Goal: Communication & Community: Answer question/provide support

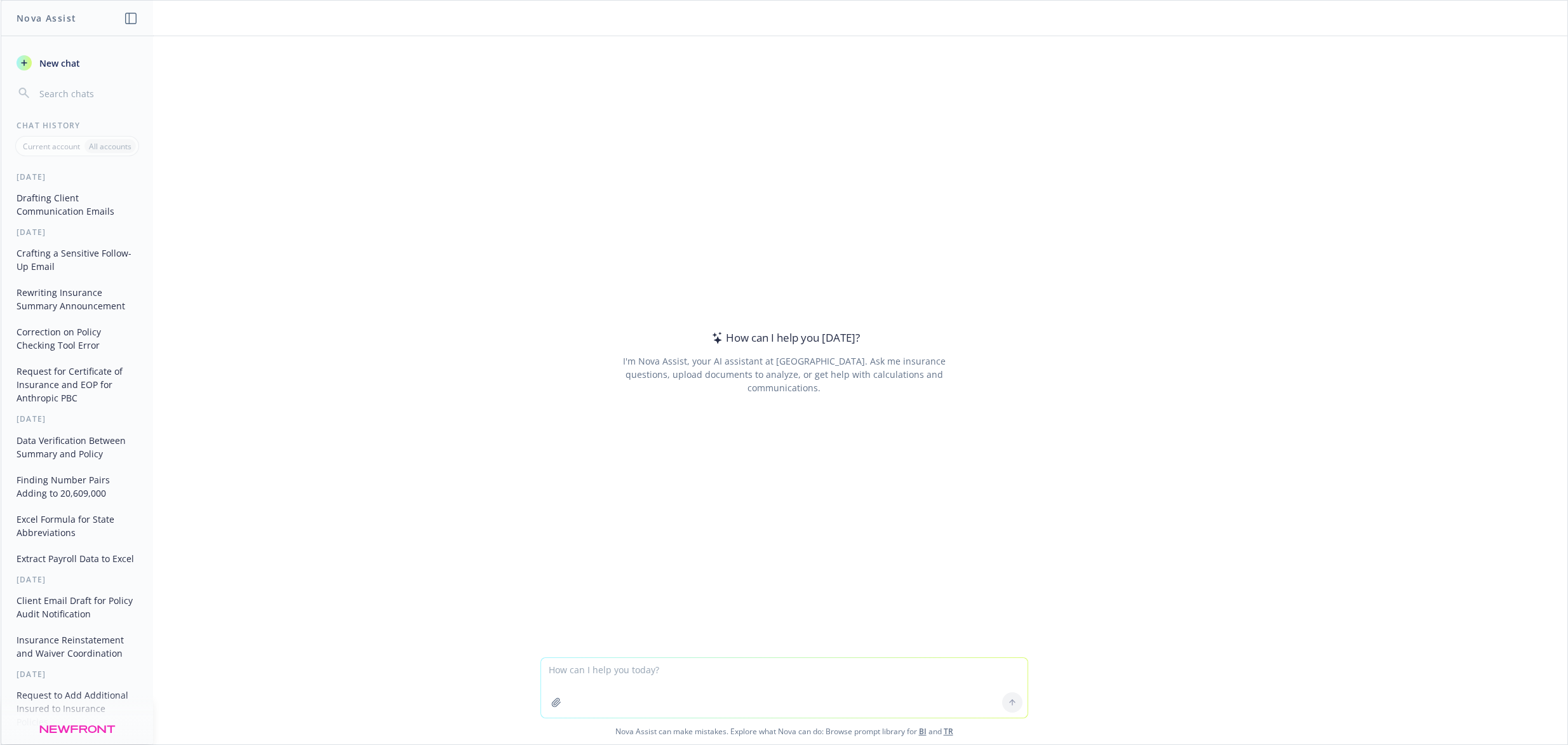
click at [30, 201] on button "Drafting Client Communication Emails" at bounding box center [76, 204] width 131 height 34
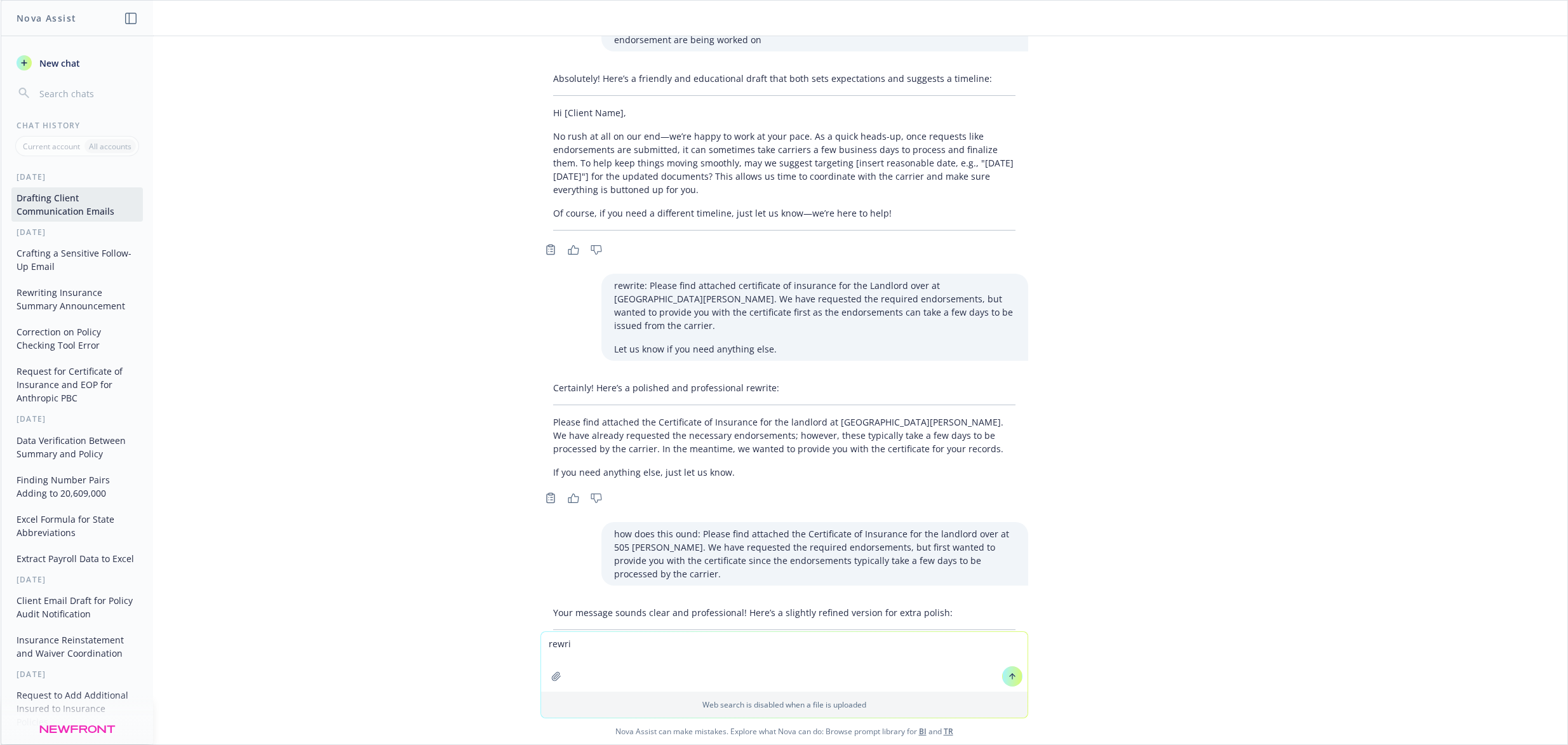
scroll to position [15756, 0]
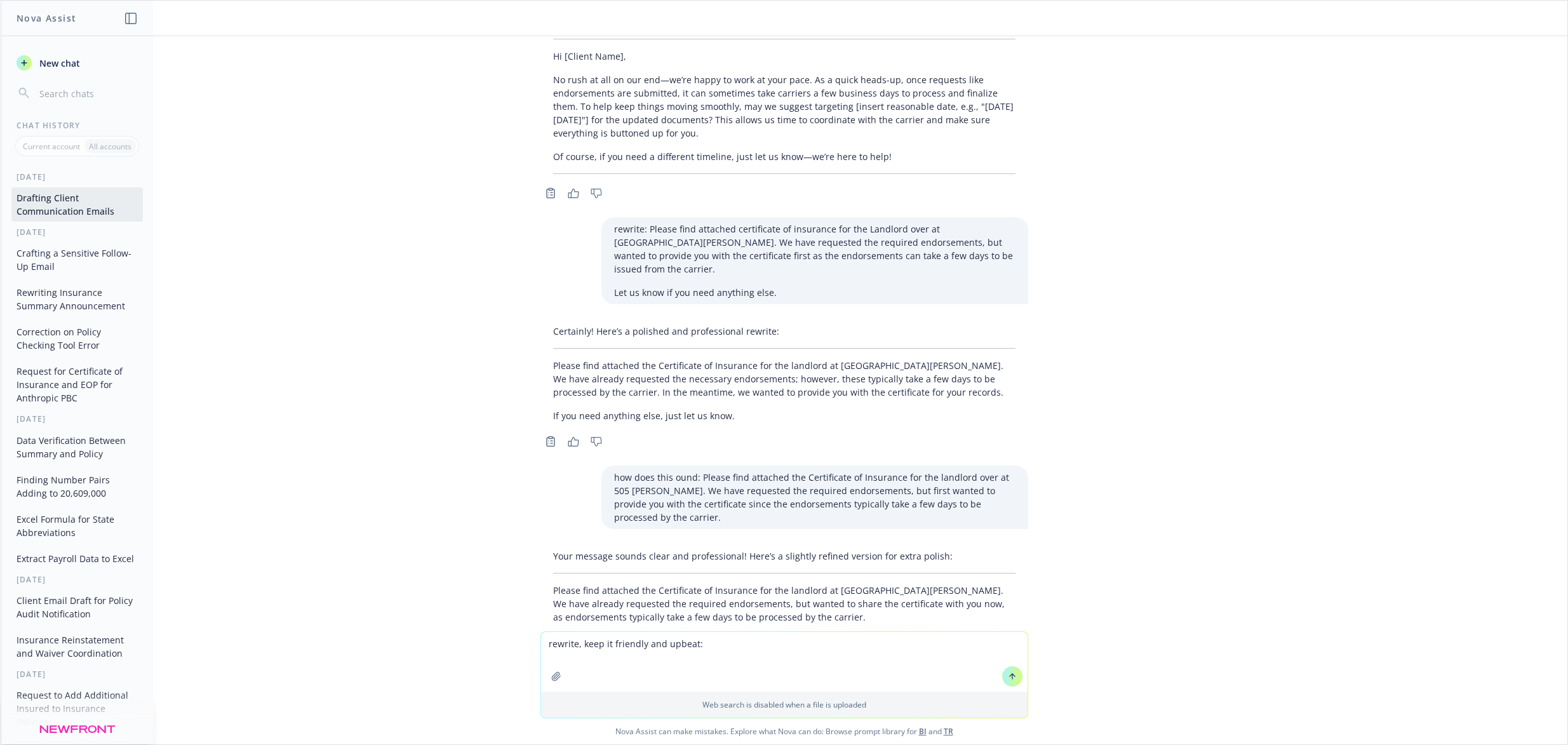
type textarea "rewrite, keep it friendly and upbeat: sending the international summary out sho…"
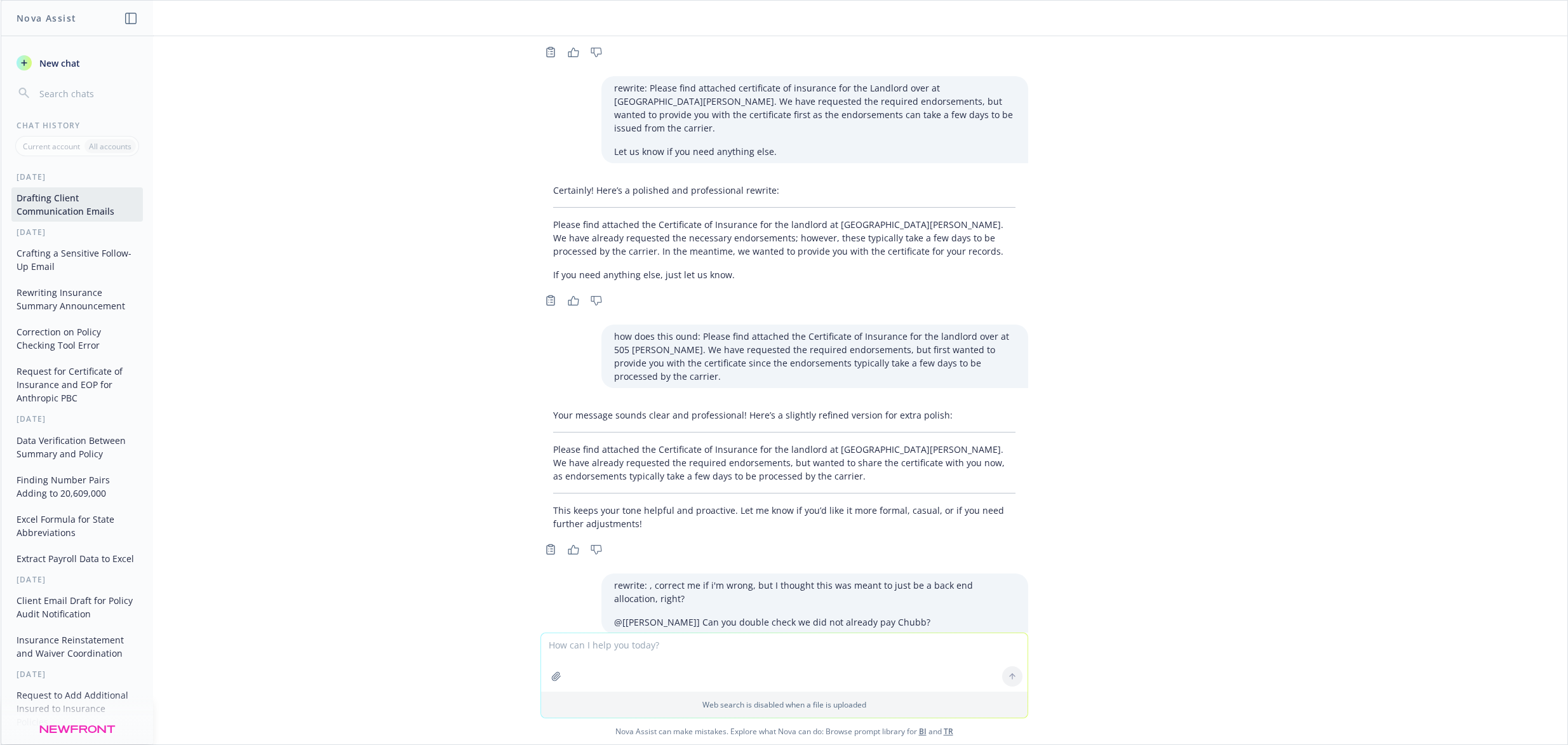
scroll to position [15905, 0]
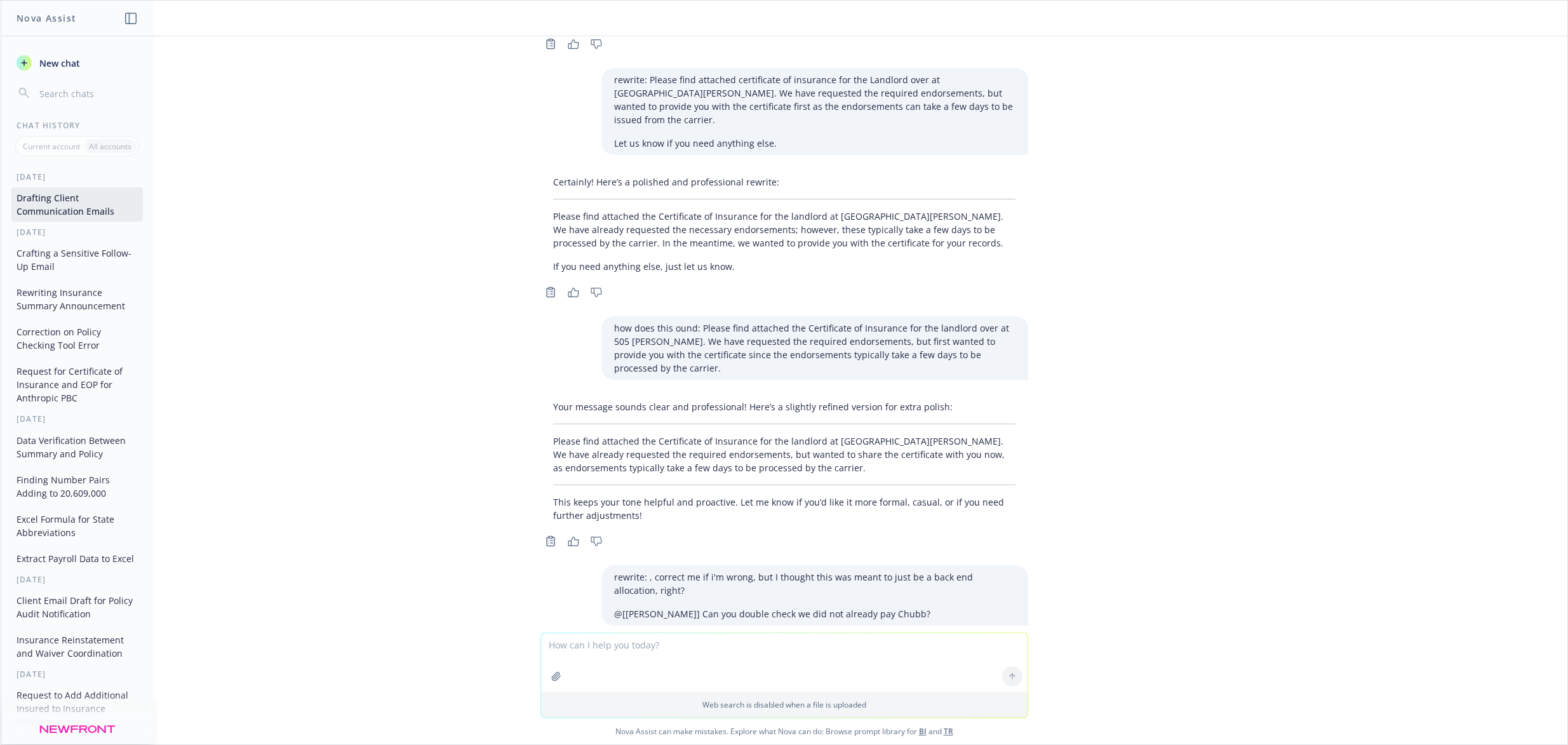
drag, startPoint x: 537, startPoint y: 553, endPoint x: 747, endPoint y: 574, distance: 211.0
copy p "Sending the international summary shortly! I’m drafting the email now—happy to …"
click at [355, 705] on div "Web search is disabled when a file is uploaded Nova Assist can make mistakes. E…" at bounding box center [784, 688] width 1567 height 112
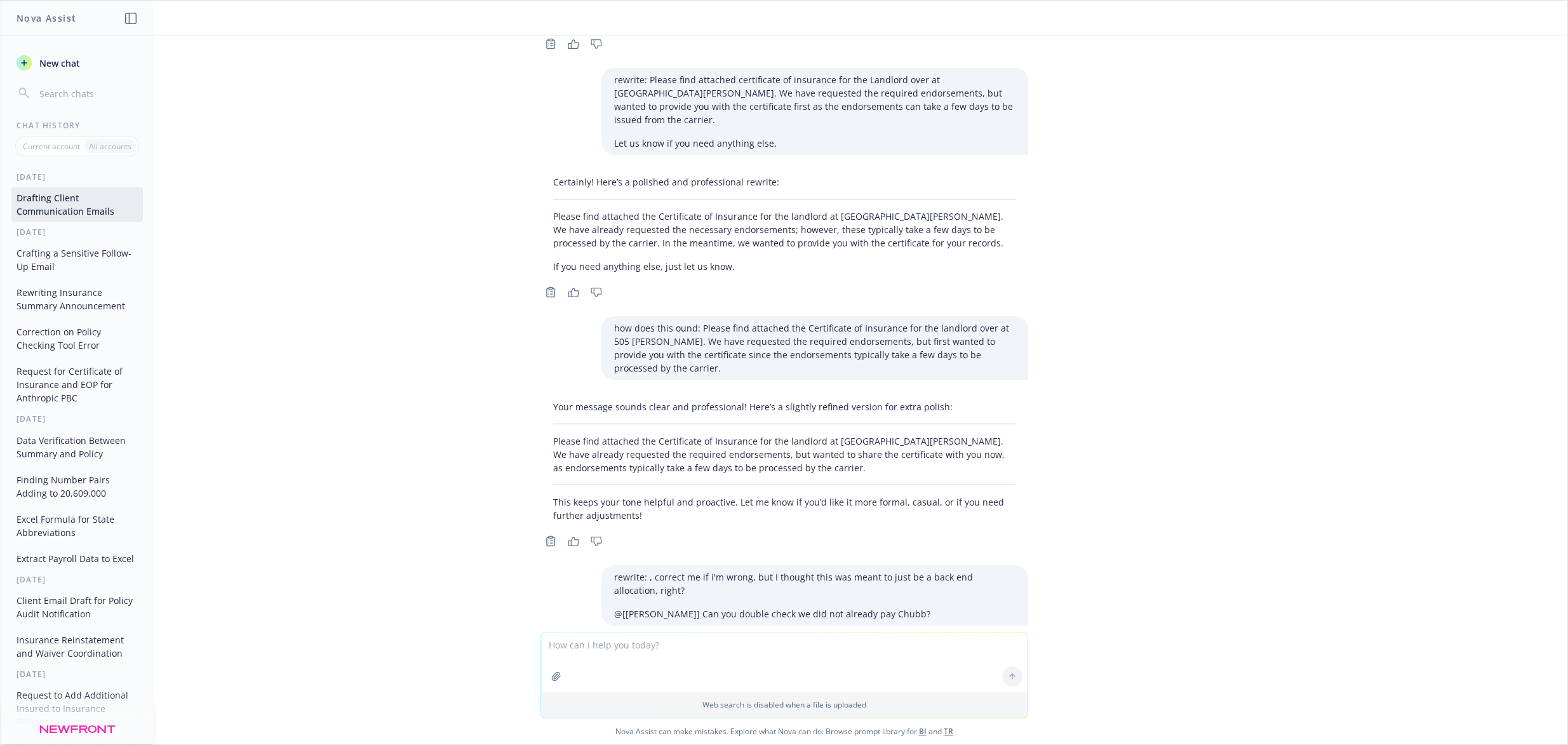
click at [576, 646] on textarea at bounding box center [784, 662] width 486 height 58
paste textarea "Hi [PERSON_NAME], Happy [DATE]! Thanks for your help on the various items that …"
type textarea "rewrite and expand, keep it friendly but an informative tone: Hi [PERSON_NAME],…"
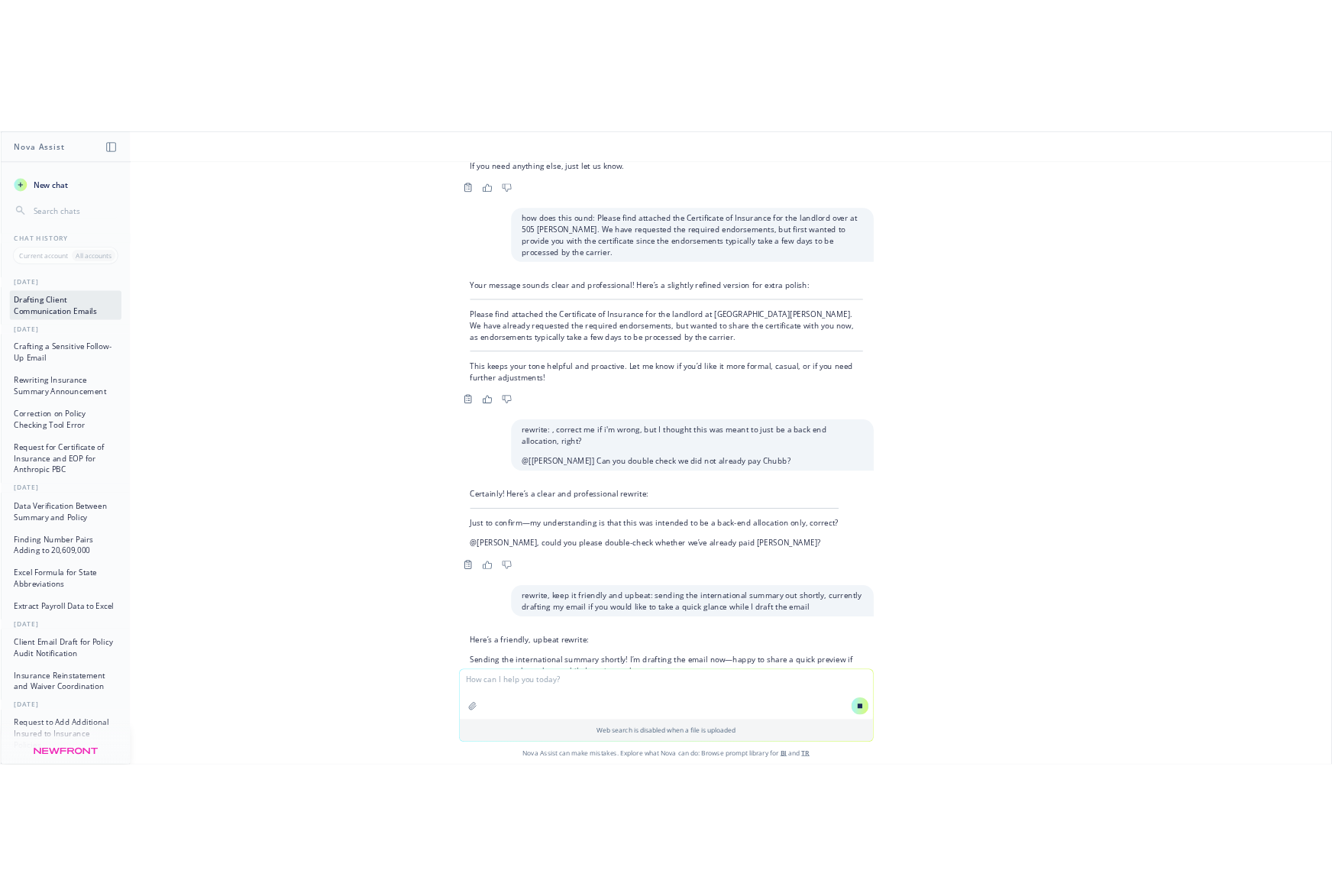
scroll to position [17833, 0]
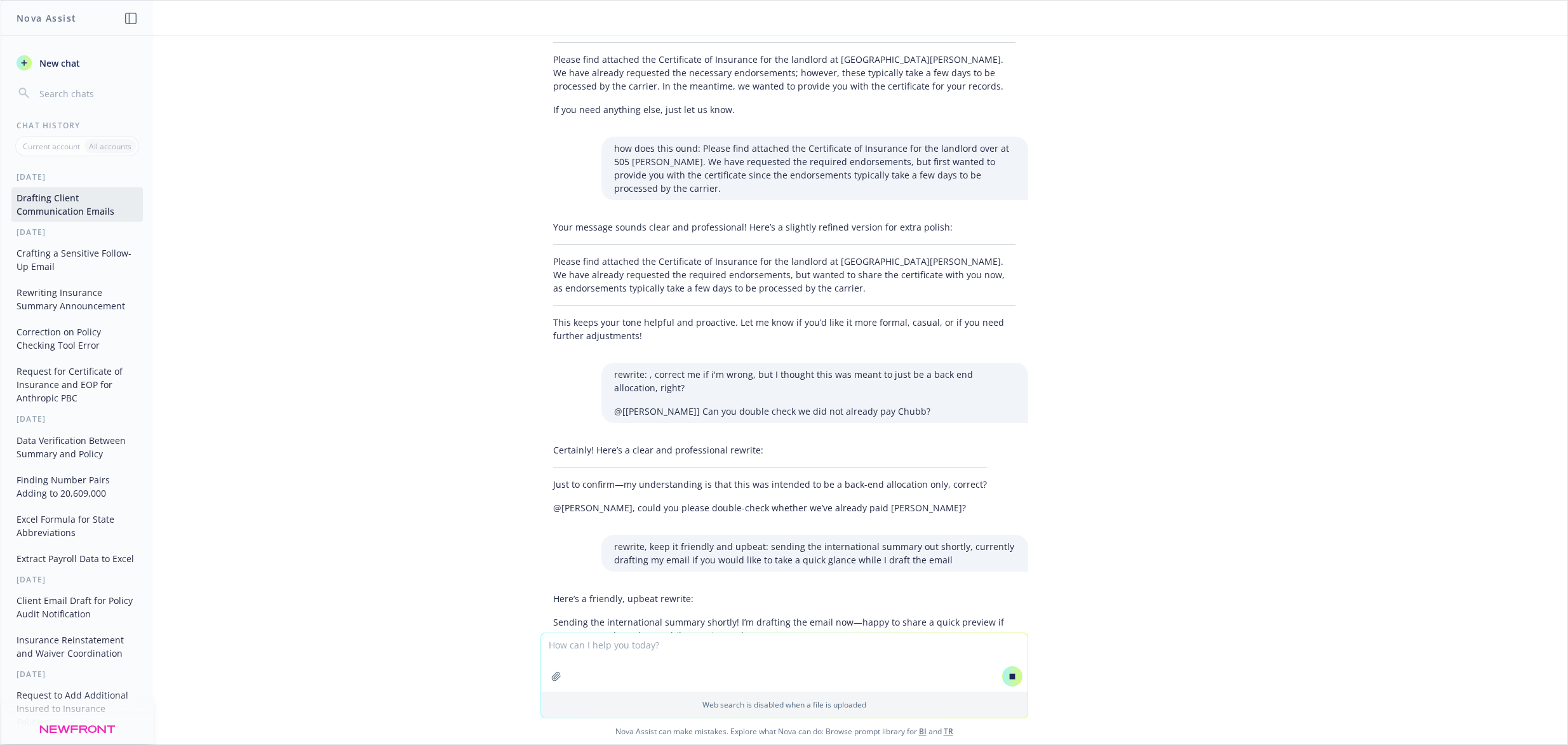
click at [1203, 129] on div "png image.png hey [PERSON_NAME], per the screenshot, we met with the client and…" at bounding box center [784, 334] width 1567 height 596
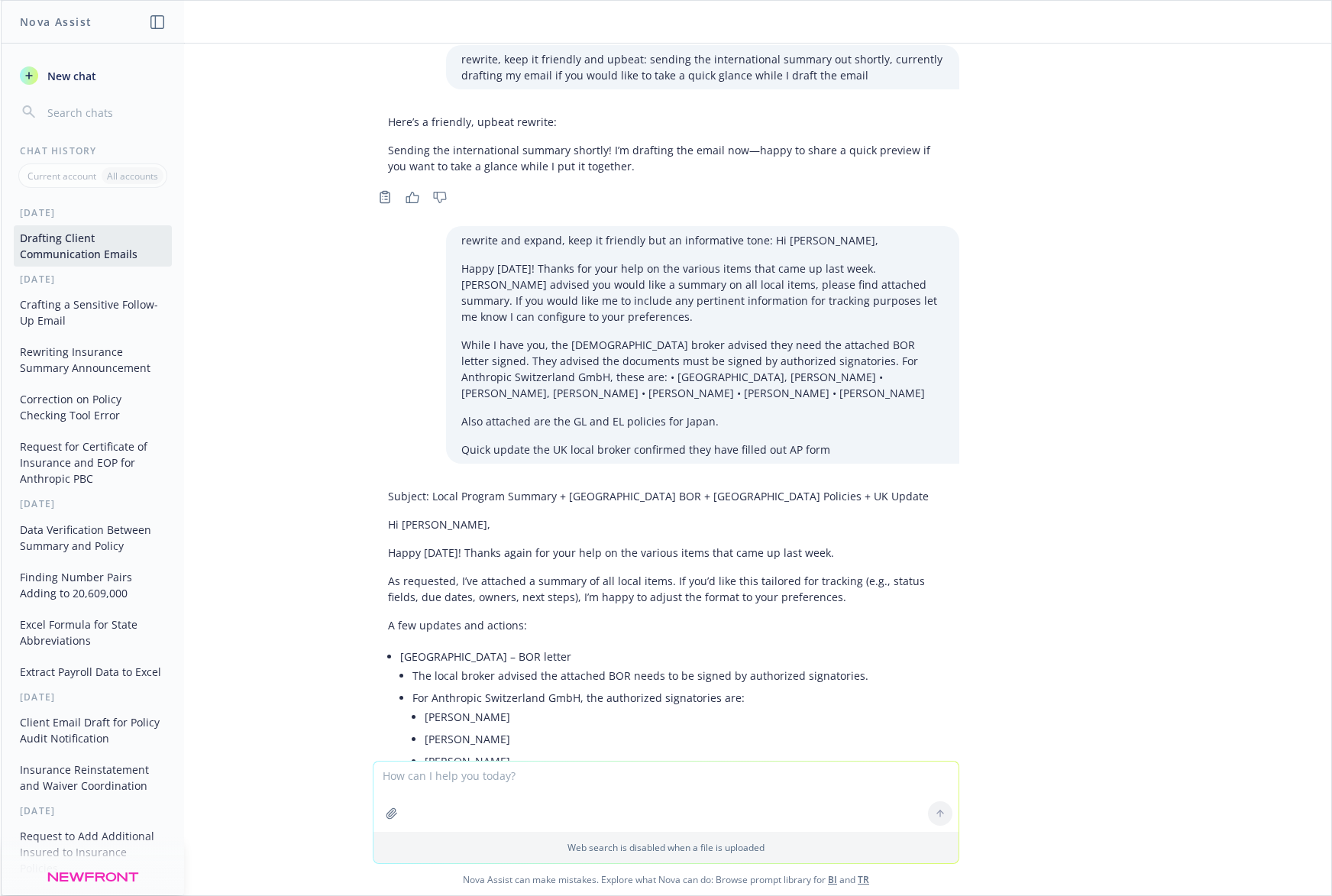
scroll to position [19998, 0]
click at [418, 771] on textarea at bounding box center [666, 797] width 585 height 70
type textarea "k"
paste textarea "Happy [DATE]! Thanks again for your help on the various items that came up last…"
type textarea "expand in areas where more relevant info can be helpful: Happy [DATE]! Thanks a…"
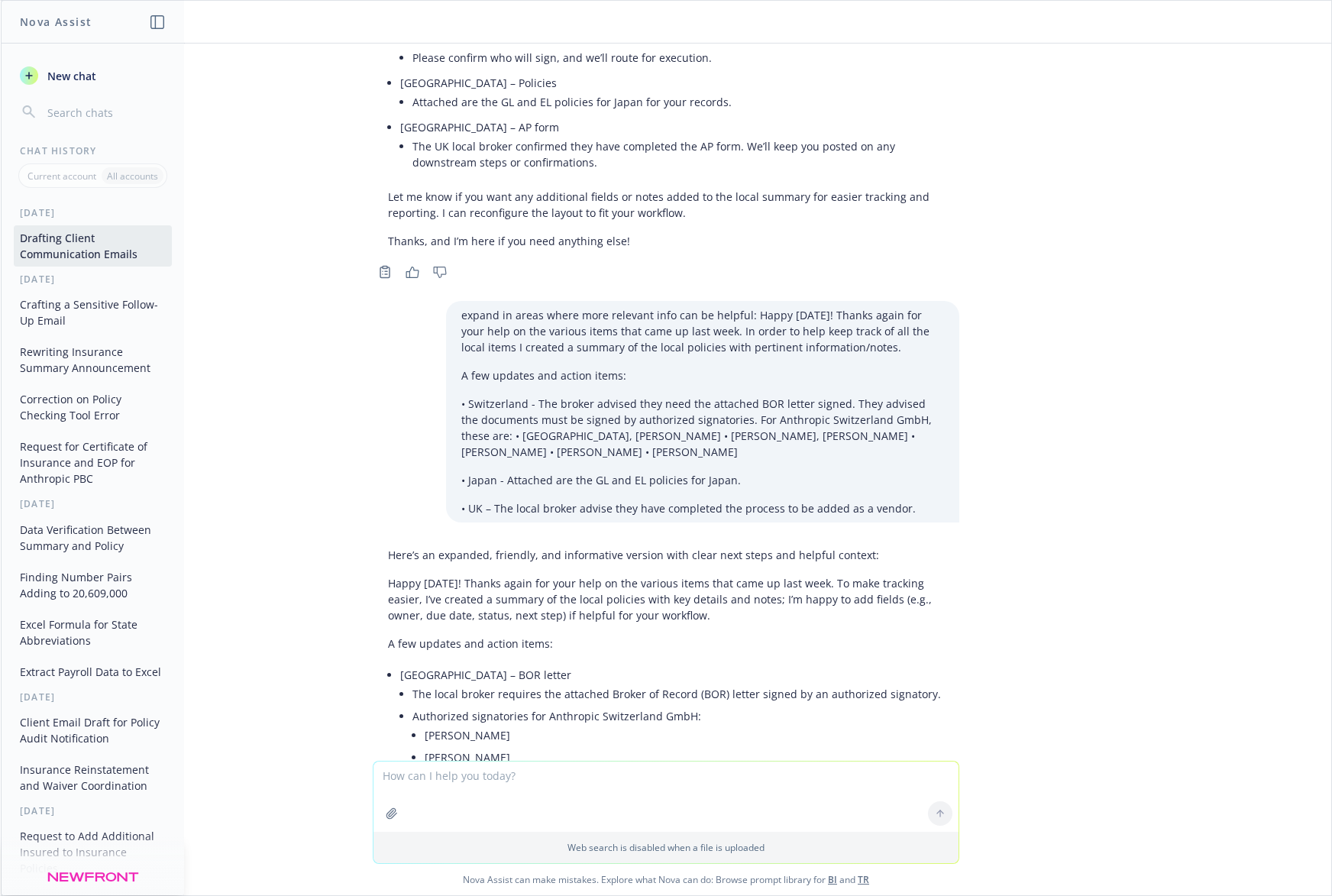
scroll to position [20739, 0]
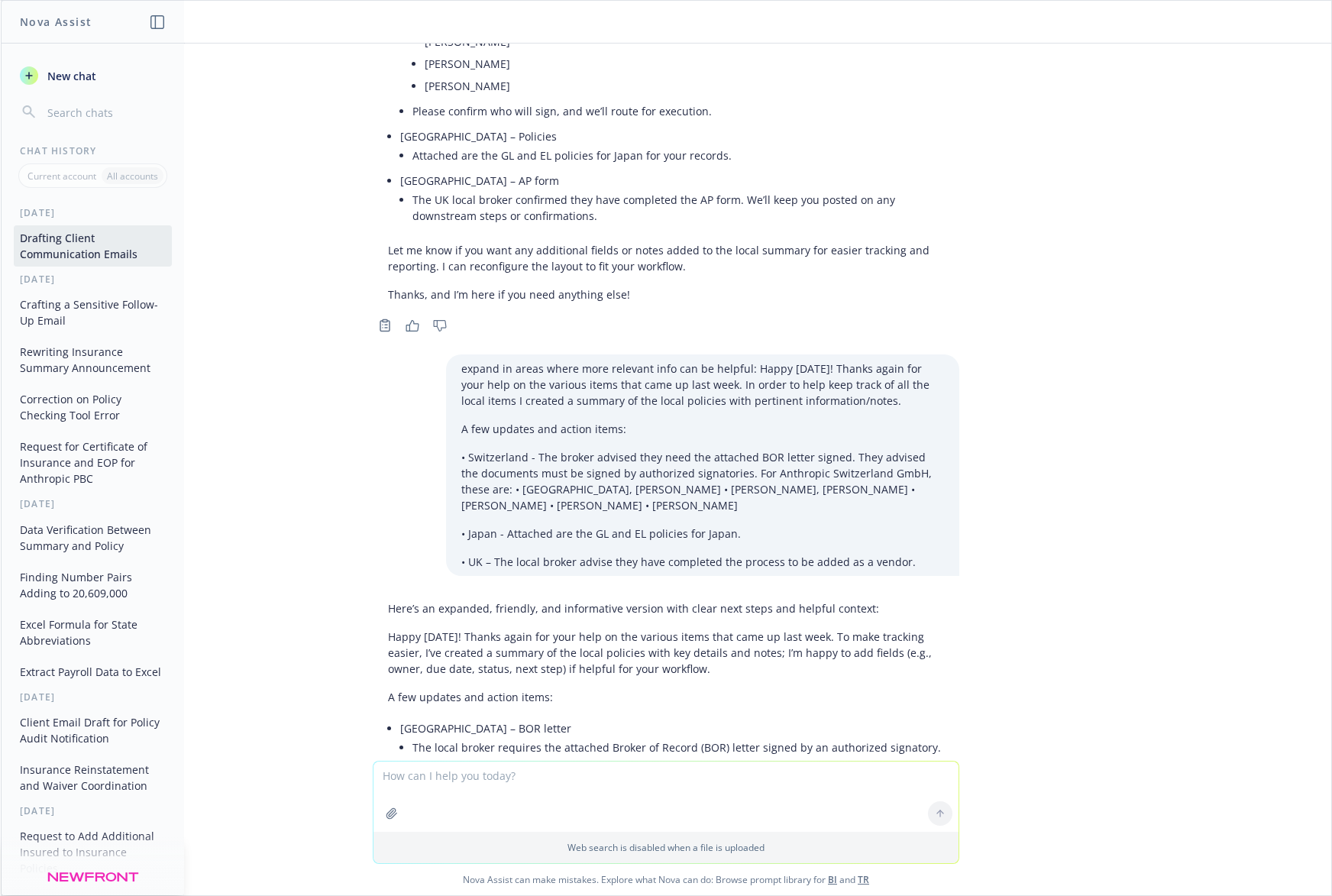
click at [428, 794] on textarea at bounding box center [666, 797] width 585 height 70
paste textarea "A few updates and action items:"
type textarea "better intro: A few updates and action items:"
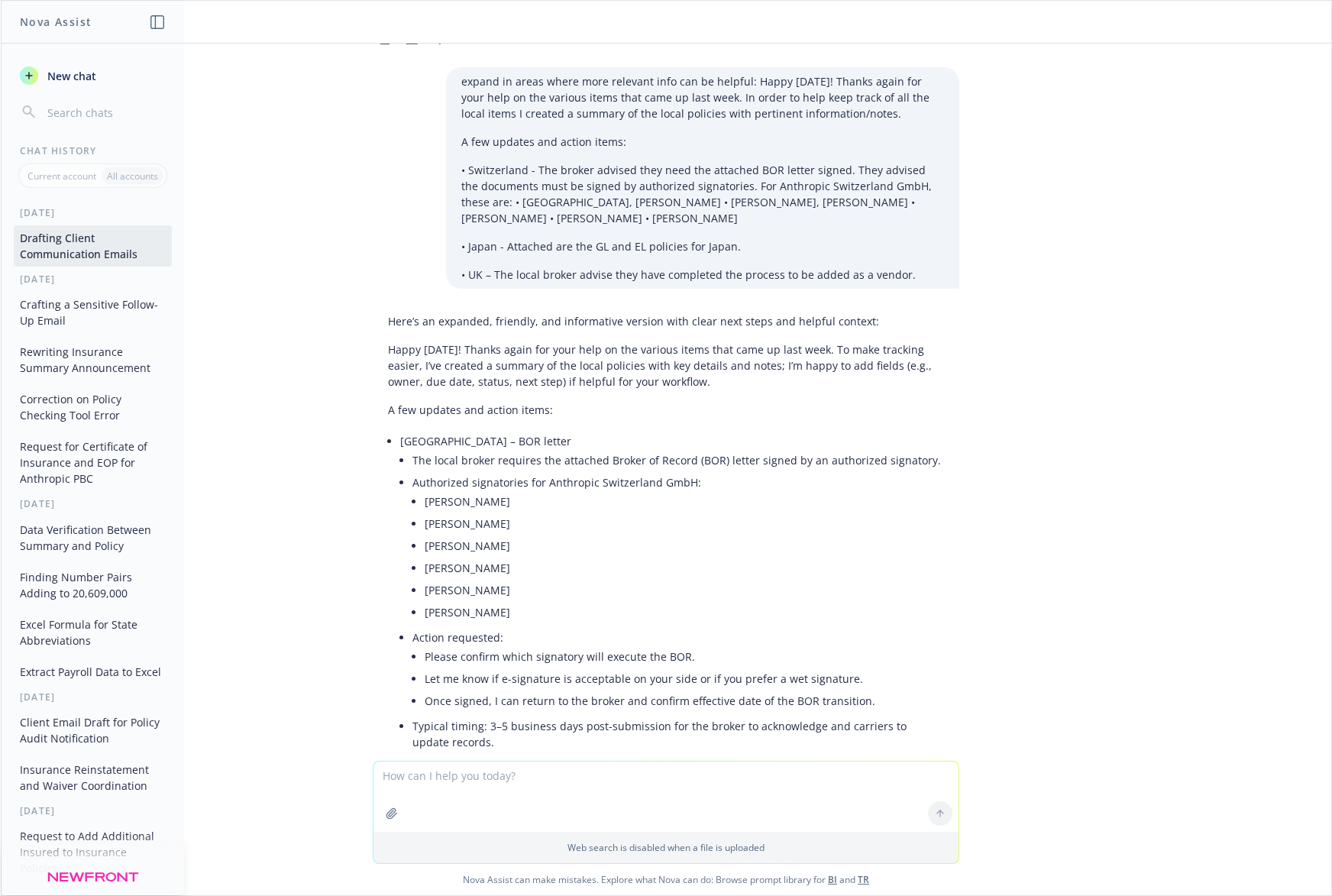
scroll to position [21021, 0]
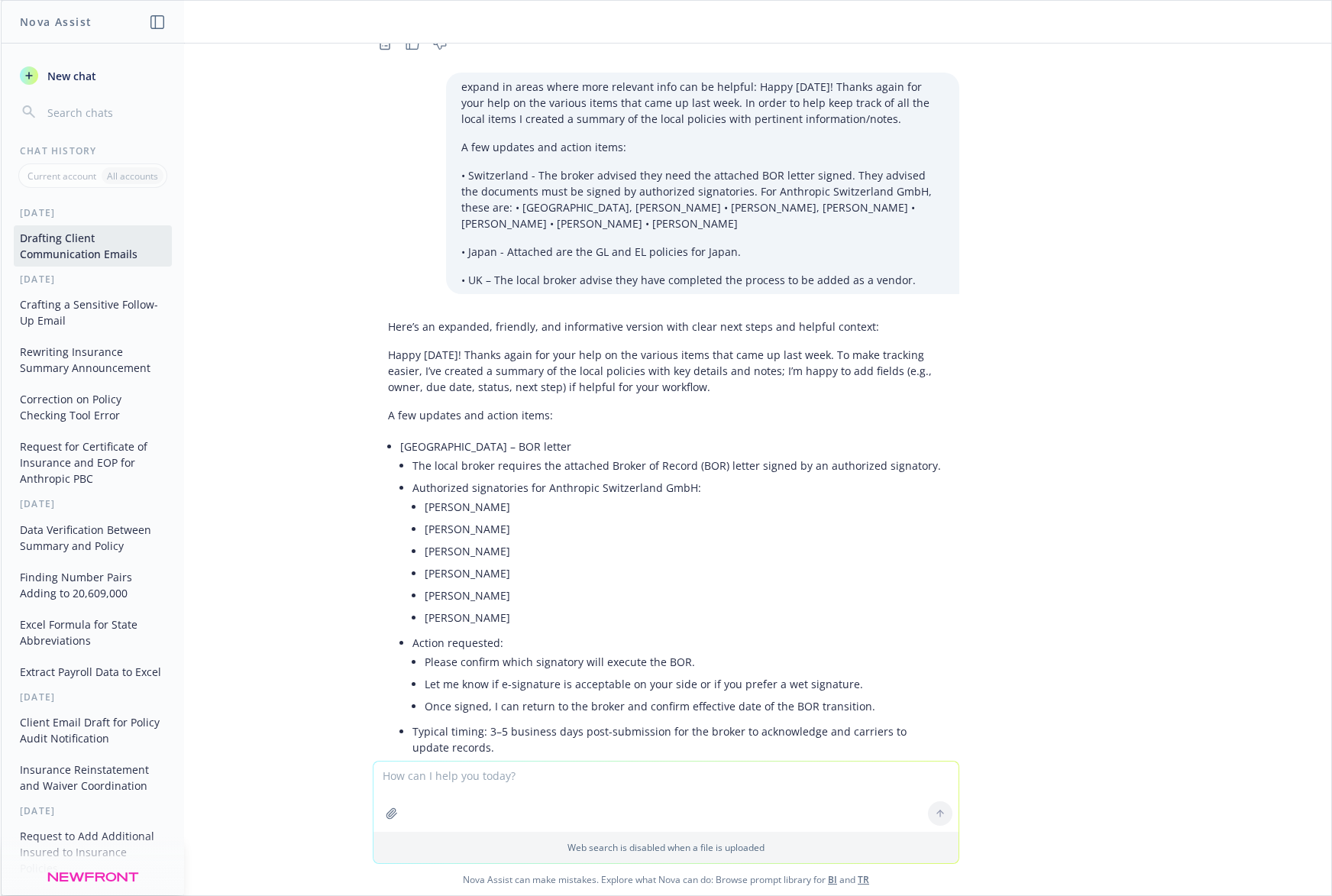
drag, startPoint x: 397, startPoint y: 418, endPoint x: 841, endPoint y: 418, distance: 444.0
click at [841, 762] on li "Japan – Policies (GL and EL) Attached are the General Liability (GL) and Employ…" at bounding box center [671, 836] width 544 height 149
copy li "Attached are the General Liability (GL) and Employers’ Liability (EL) policies …"
drag, startPoint x: 398, startPoint y: 568, endPoint x: 775, endPoint y: 570, distance: 377.0
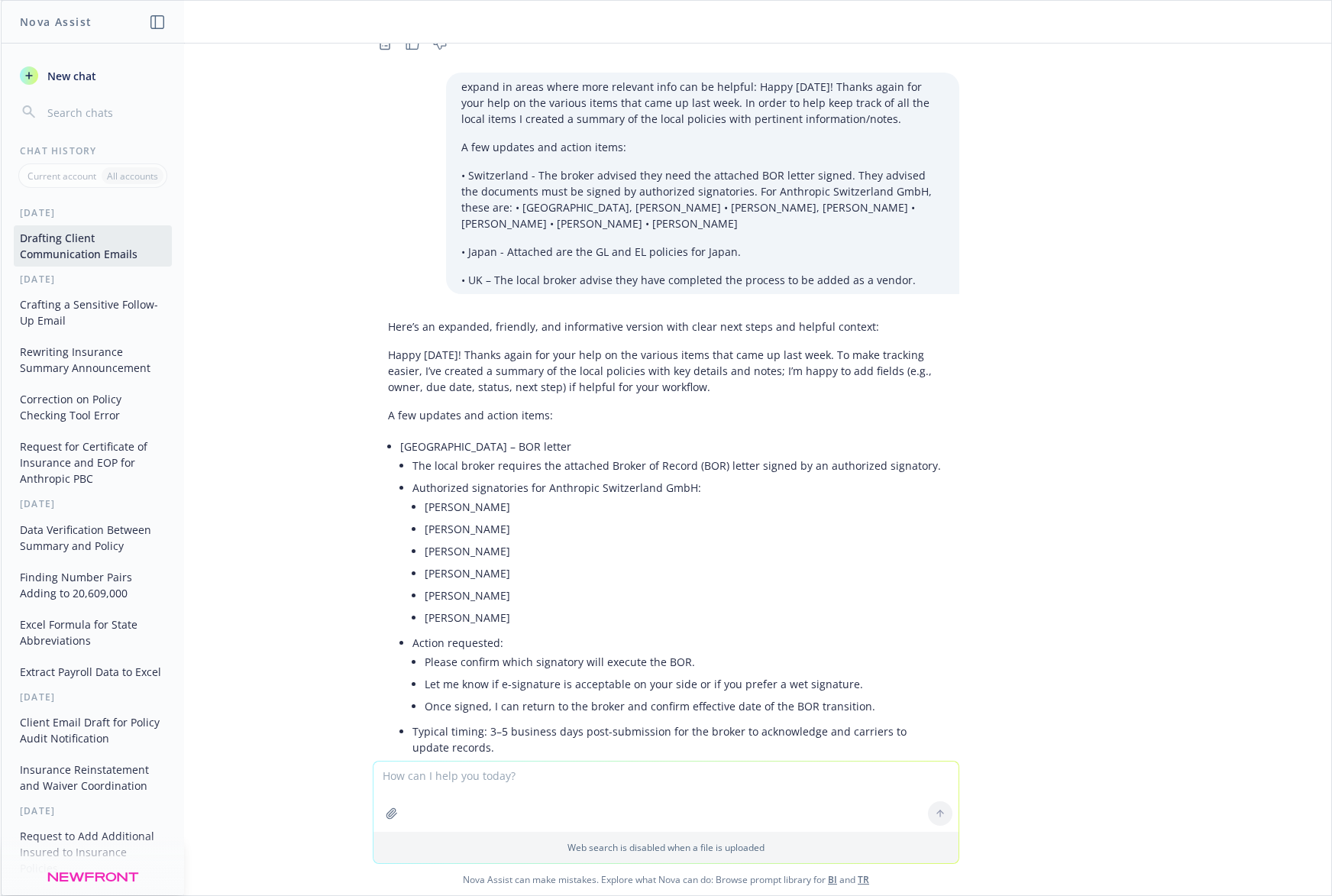
copy li "The UK local broker has confirmed they’ve completed vendor onboarding."
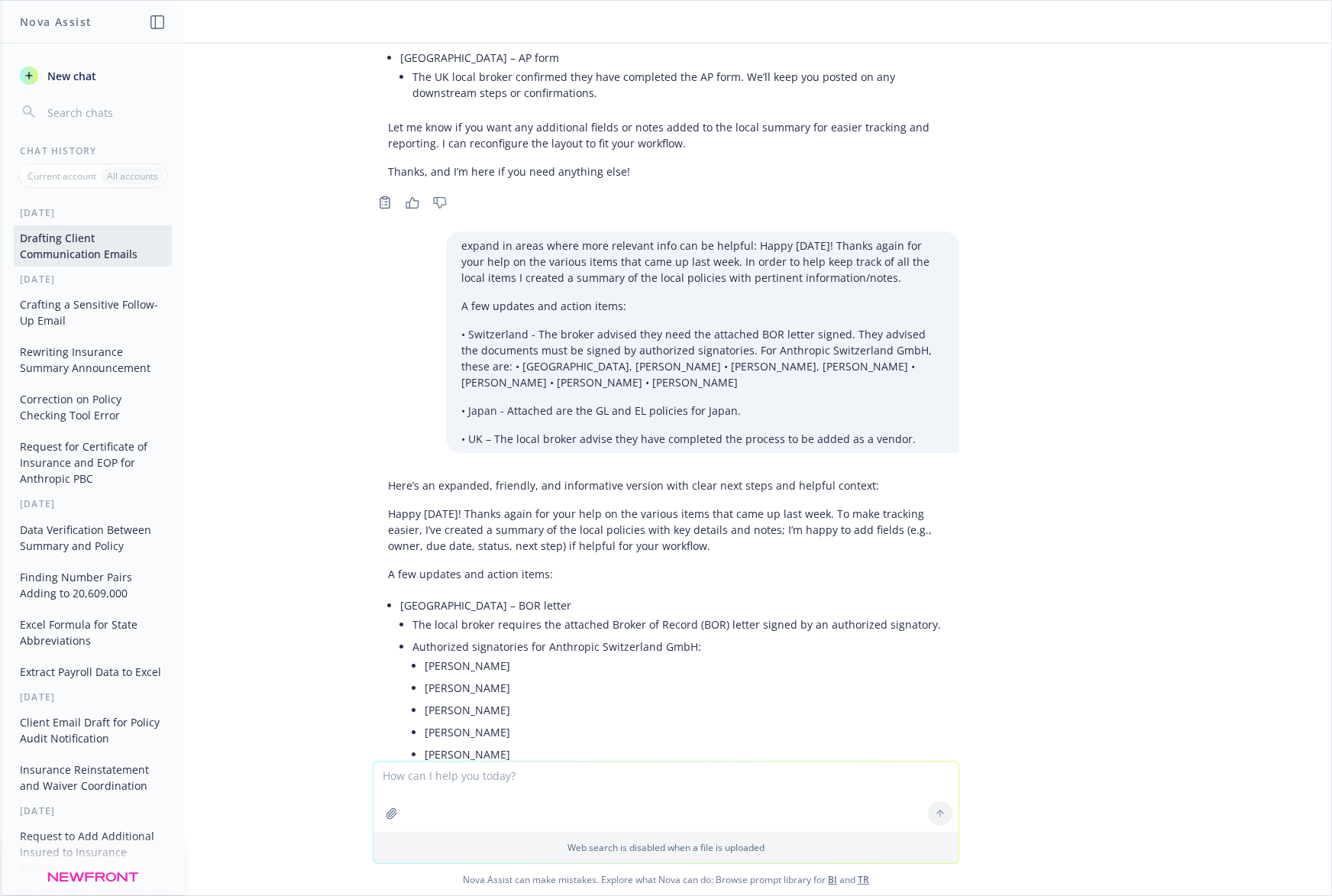
scroll to position [20703, 0]
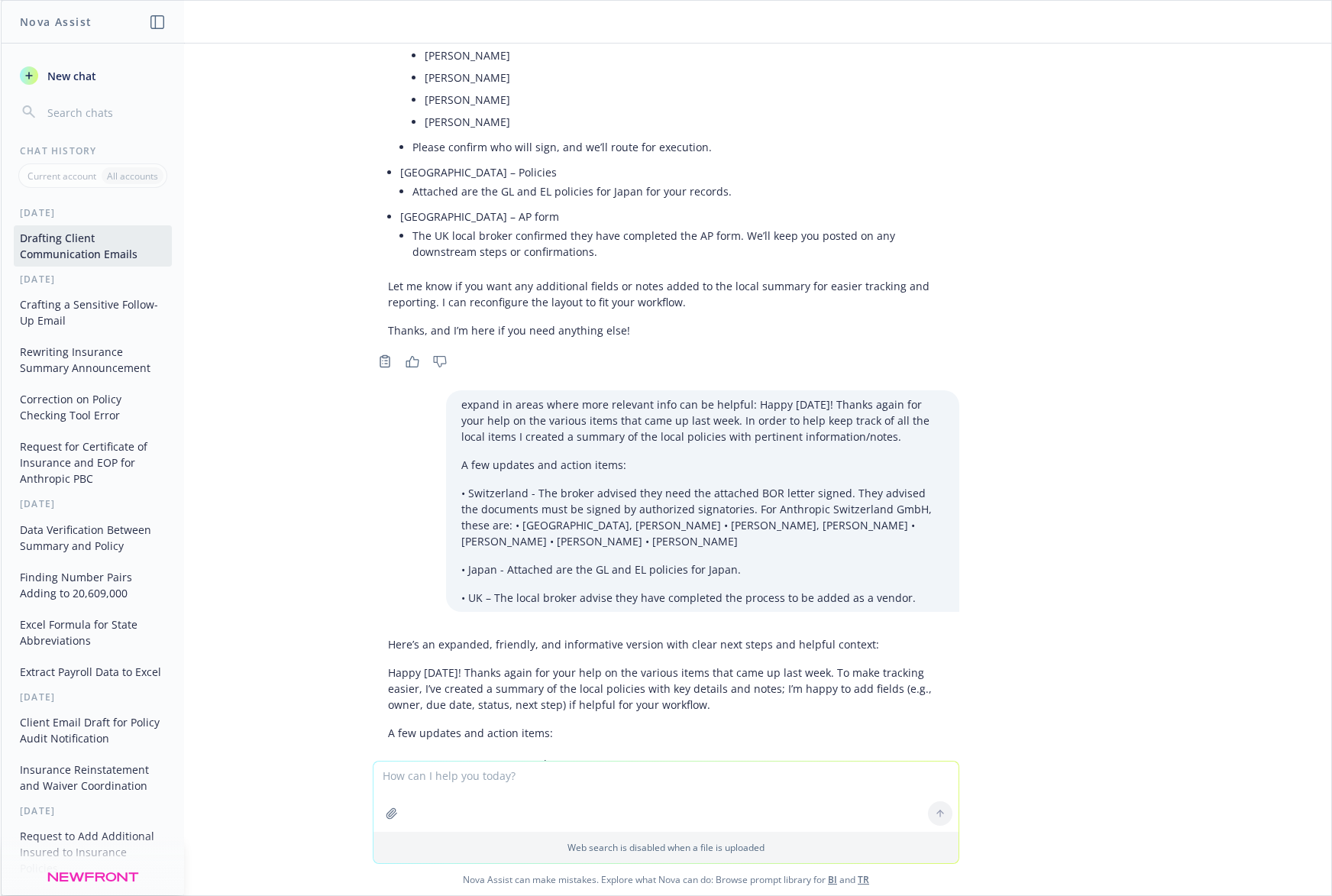
click at [543, 797] on textarea at bounding box center [666, 797] width 585 height 70
paste textarea "• [GEOGRAPHIC_DATA] – The UK local broker confirmed they have completed vendor …"
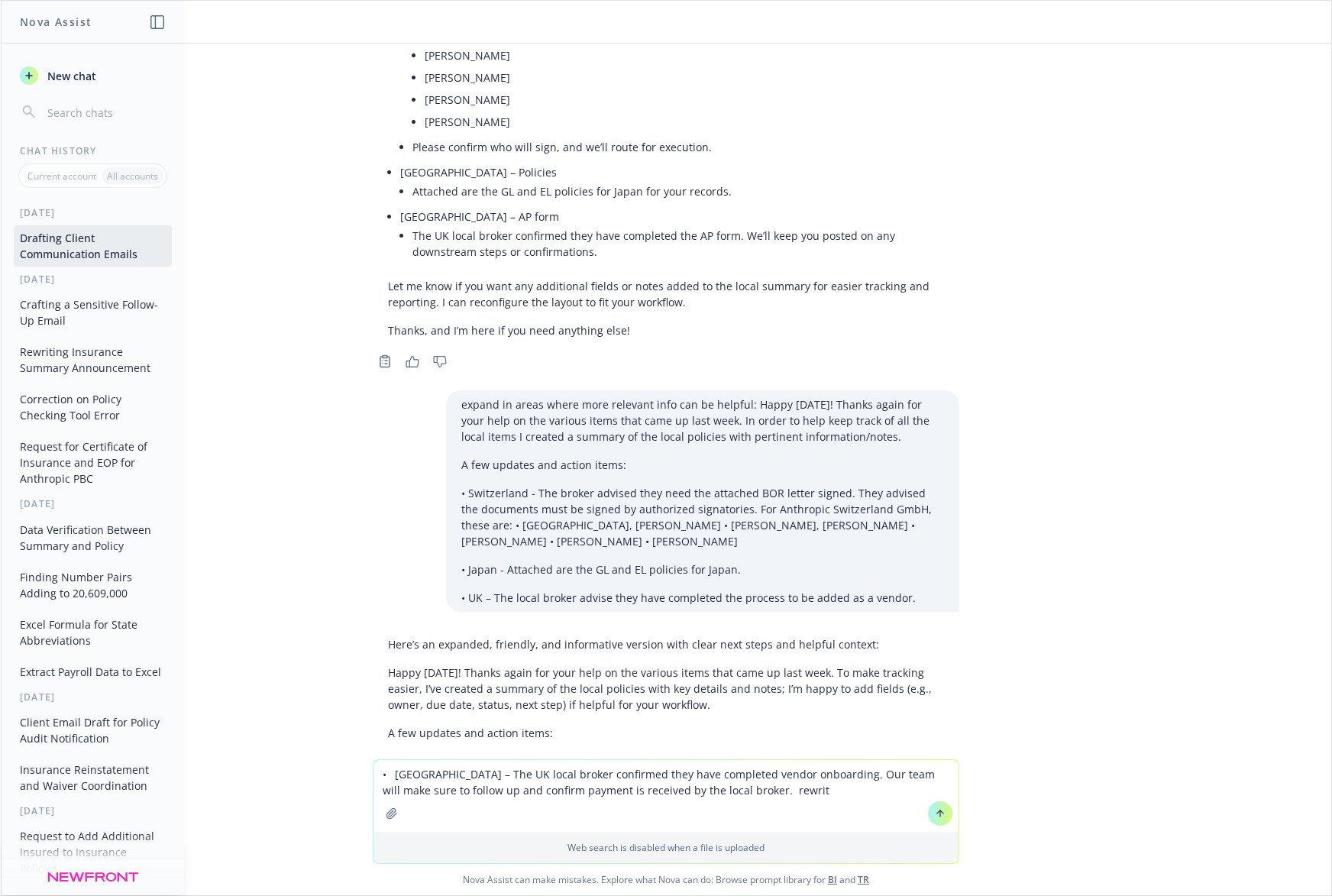
type textarea "• [GEOGRAPHIC_DATA] – The UK local broker confirmed they have completed vendor …"
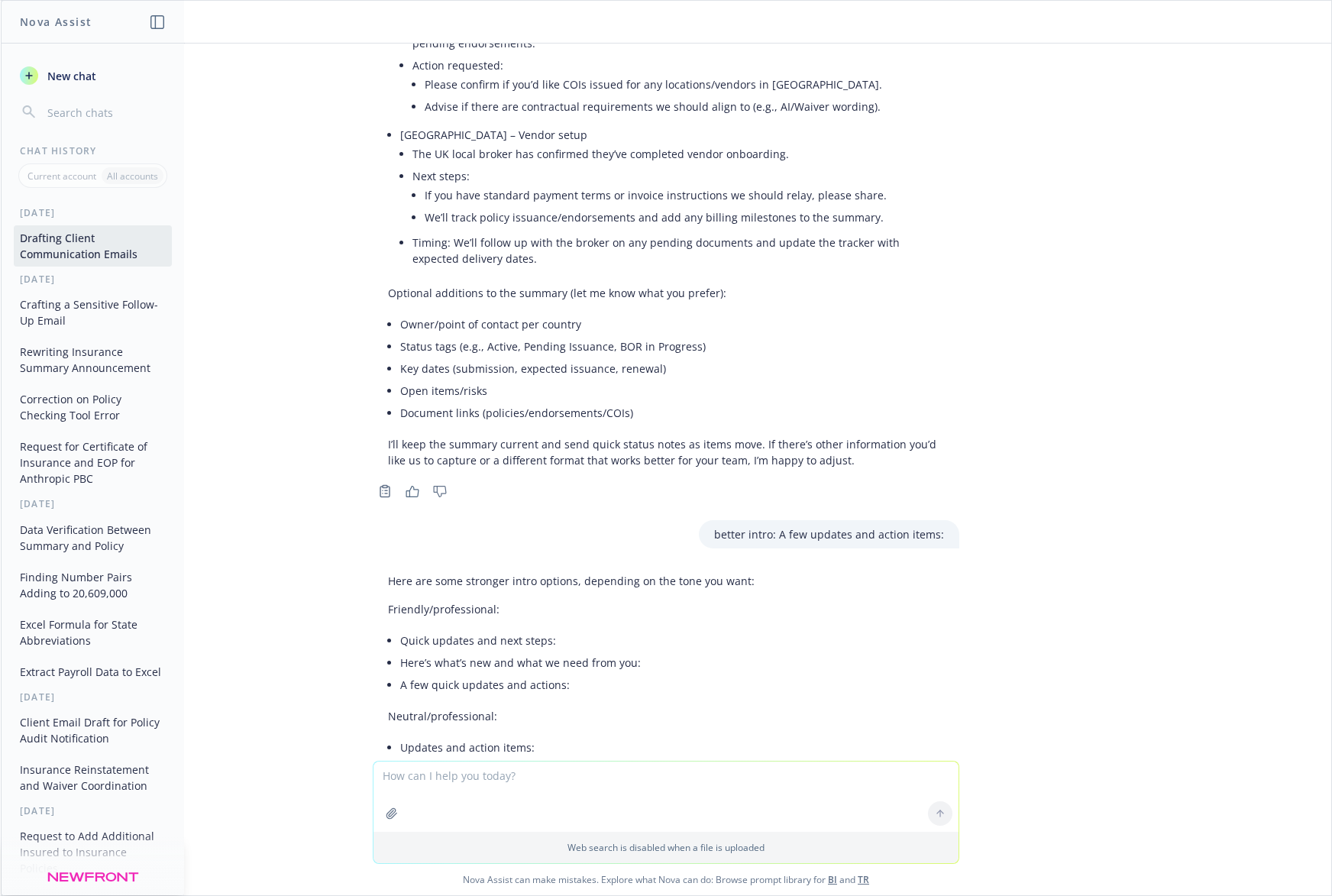
scroll to position [21816, 0]
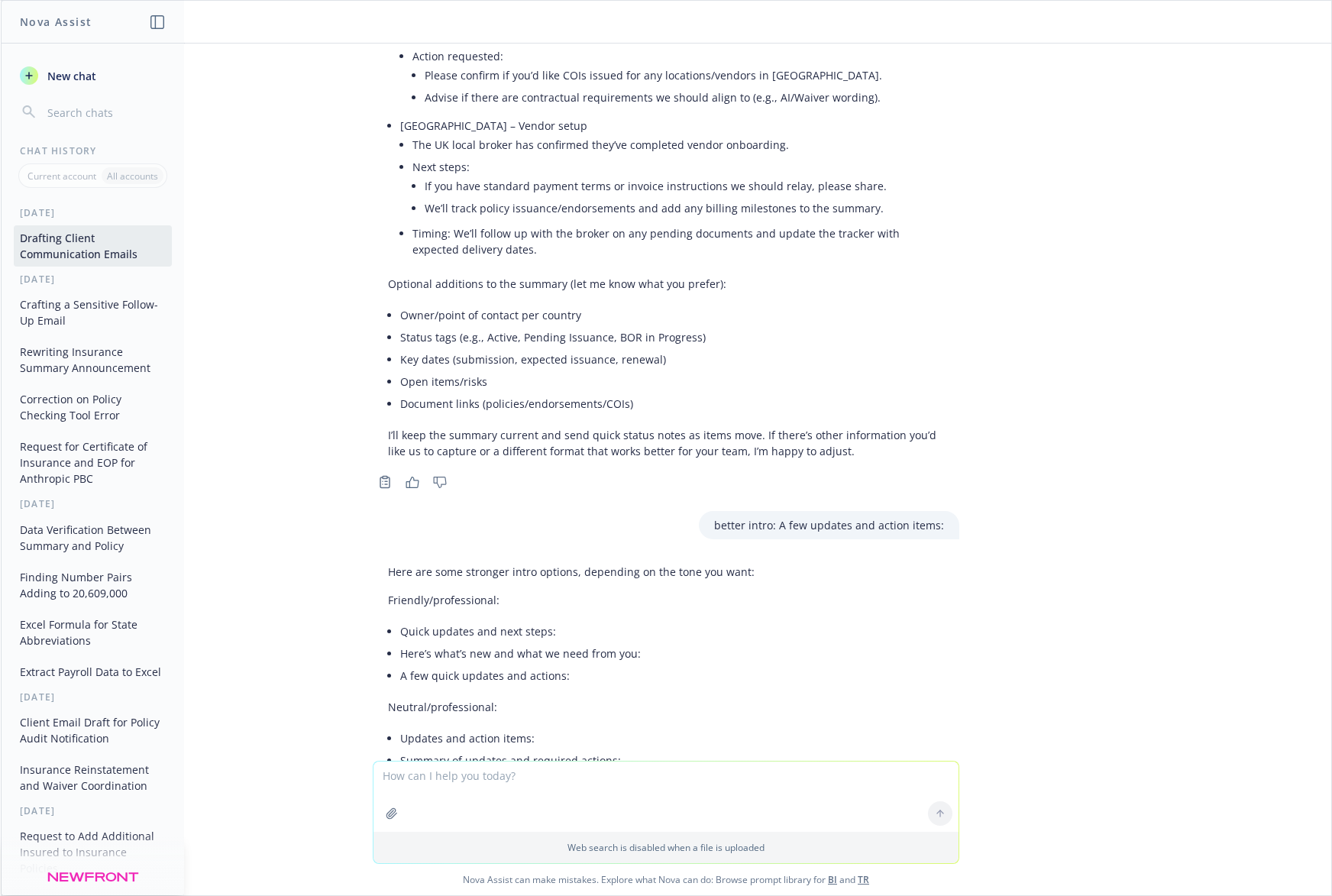
drag, startPoint x: 676, startPoint y: 678, endPoint x: 671, endPoint y: 663, distance: 15.8
